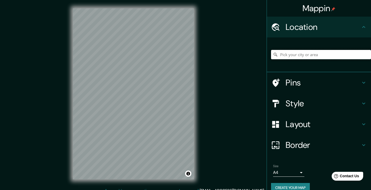
click at [284, 54] on input "Pick your city or area" at bounding box center [321, 54] width 100 height 9
paste input "R. [STREET_ADDRESS]"
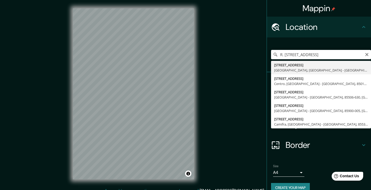
type input "[STREET_ADDRESS]"
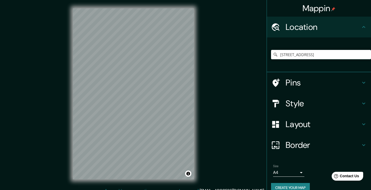
click at [306, 121] on h4 "Layout" at bounding box center [323, 124] width 75 height 10
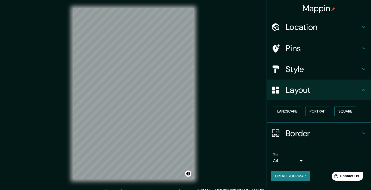
click at [344, 110] on button "Square" at bounding box center [345, 112] width 22 height 10
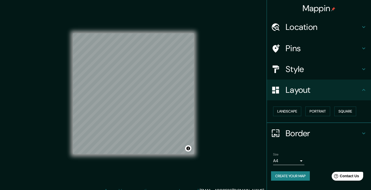
click at [297, 64] on h4 "Style" at bounding box center [323, 69] width 75 height 10
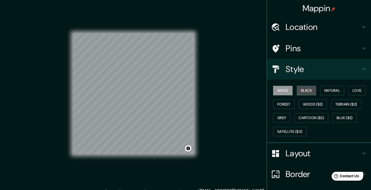
click at [302, 89] on button "Black" at bounding box center [307, 91] width 20 height 10
click at [330, 89] on button "Natural" at bounding box center [332, 91] width 24 height 10
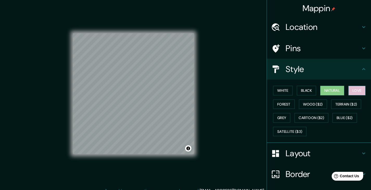
click at [354, 91] on button "Love" at bounding box center [356, 91] width 17 height 10
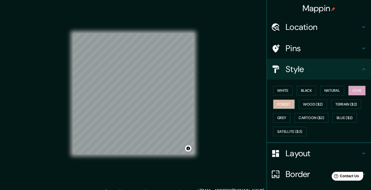
click at [280, 106] on button "Forest" at bounding box center [284, 105] width 22 height 10
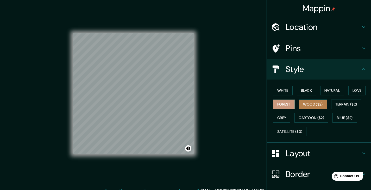
click at [301, 107] on button "Wood ($2)" at bounding box center [313, 105] width 28 height 10
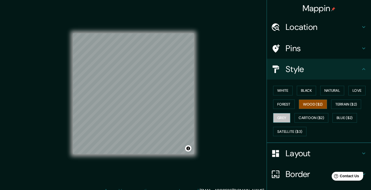
click at [277, 120] on button "Grey" at bounding box center [281, 118] width 17 height 10
click at [336, 117] on button "Blue ($2)" at bounding box center [344, 118] width 24 height 10
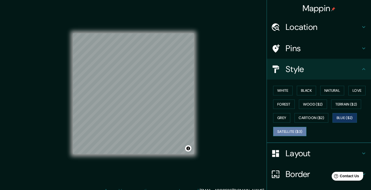
click at [290, 133] on button "Satellite ($3)" at bounding box center [289, 132] width 33 height 10
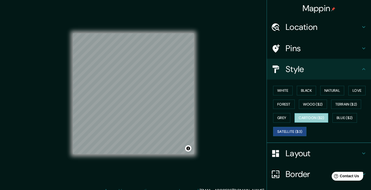
click at [309, 116] on button "Cartoon ($2)" at bounding box center [311, 118] width 34 height 10
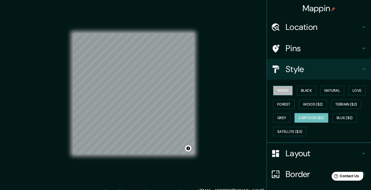
click at [280, 88] on button "White" at bounding box center [283, 91] width 20 height 10
click at [307, 87] on button "Black" at bounding box center [307, 91] width 20 height 10
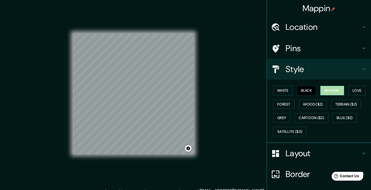
click at [321, 89] on button "Natural" at bounding box center [332, 91] width 24 height 10
click at [344, 88] on div "White Black Natural Love Forest Wood ($2) Terrain ($2) Grey Cartoon ($2) Blue (…" at bounding box center [321, 111] width 100 height 55
click at [353, 91] on button "Love" at bounding box center [356, 91] width 17 height 10
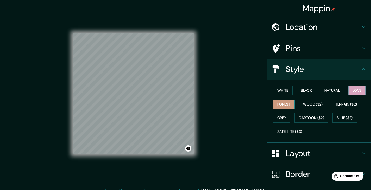
click at [283, 103] on button "Forest" at bounding box center [284, 105] width 22 height 10
click at [357, 86] on div "White Black Natural Love Forest Wood ($2) Terrain ($2) Grey Cartoon ($2) Blue (…" at bounding box center [321, 111] width 100 height 55
click at [357, 88] on button "Love" at bounding box center [356, 91] width 17 height 10
click at [280, 104] on button "Forest" at bounding box center [284, 105] width 22 height 10
